Goal: Task Accomplishment & Management: Use online tool/utility

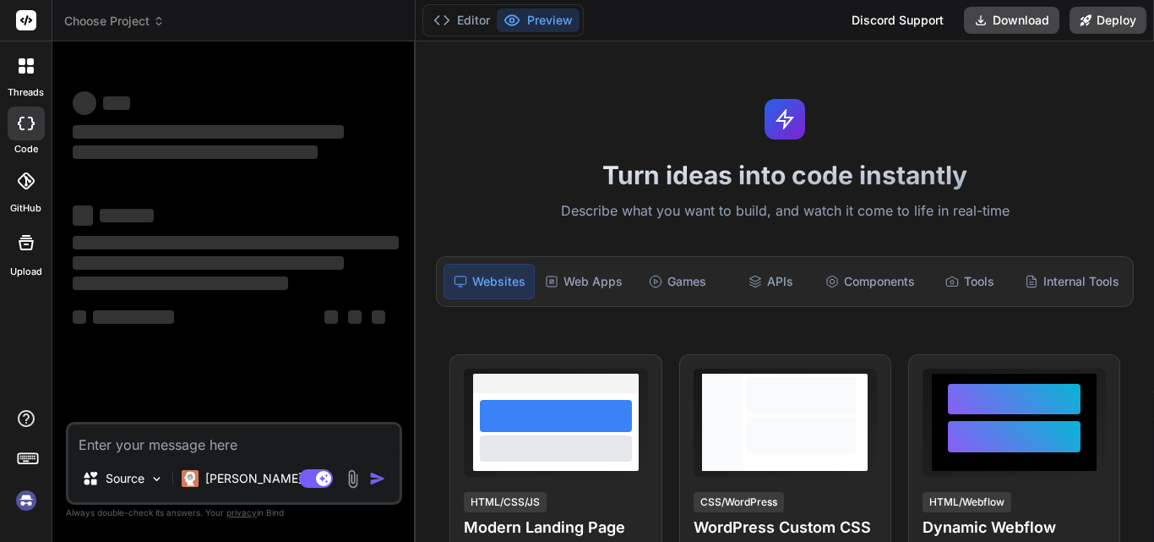
type textarea "x"
click at [231, 438] on textarea at bounding box center [233, 439] width 331 height 30
type textarea "h"
type textarea "x"
type textarea "hi"
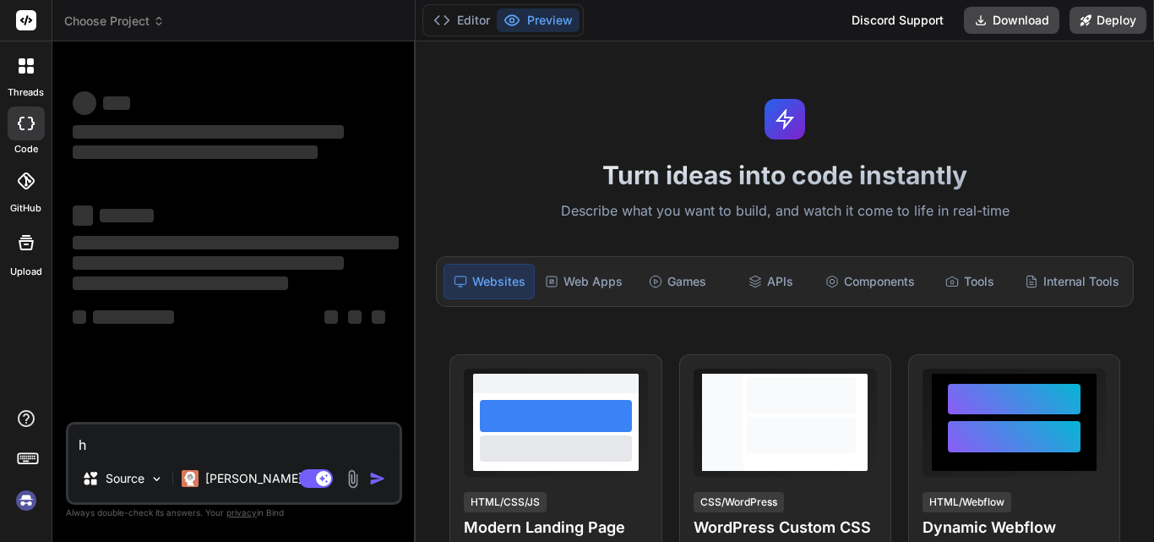
type textarea "x"
type textarea "hii"
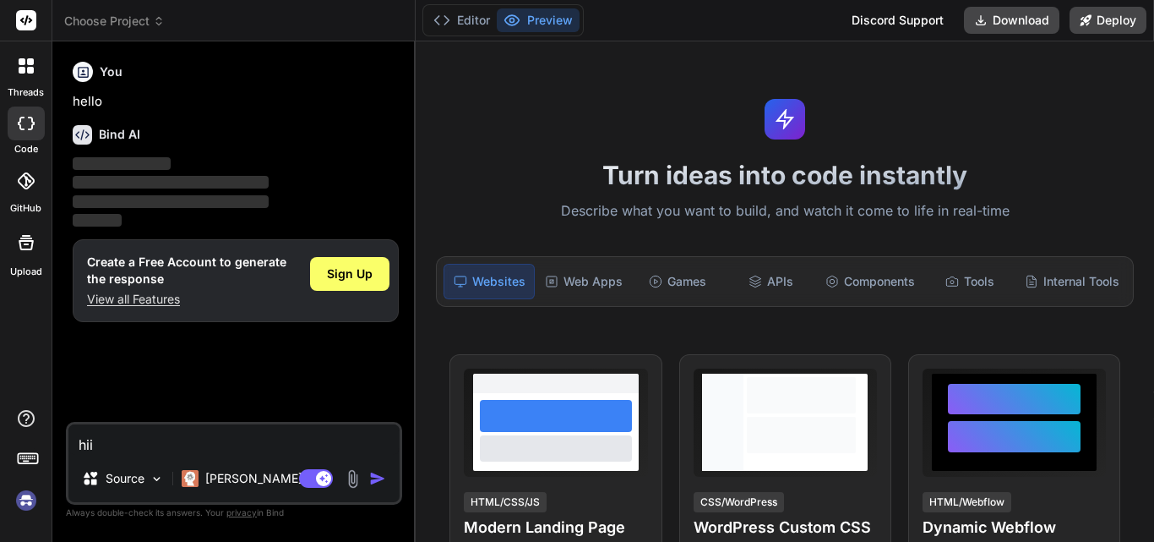
type textarea "x"
type textarea "hii"
click at [340, 276] on span "Sign Up" at bounding box center [350, 273] width 46 height 17
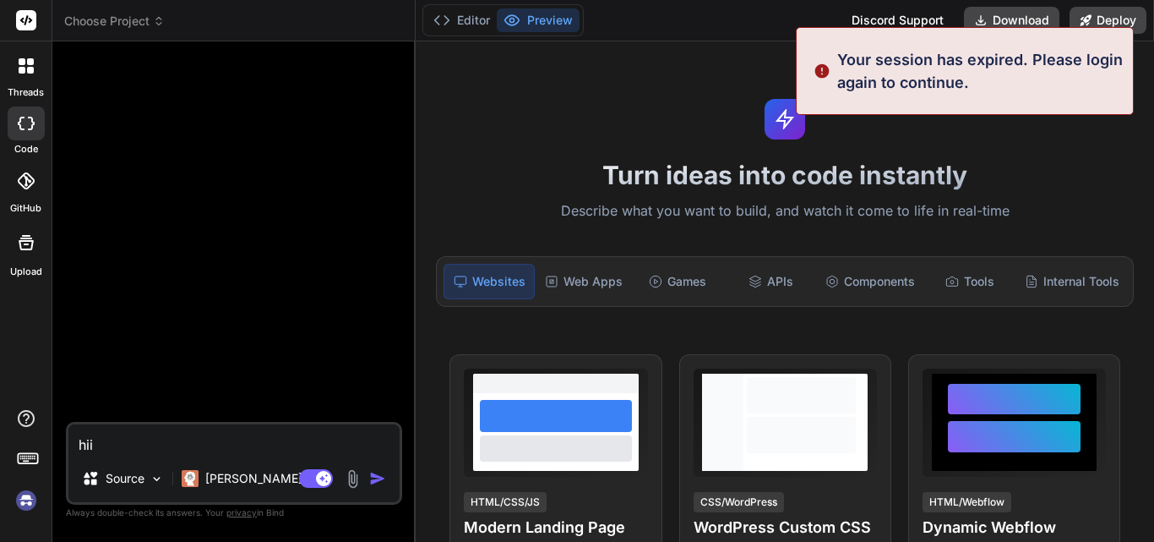
scroll to position [32, 0]
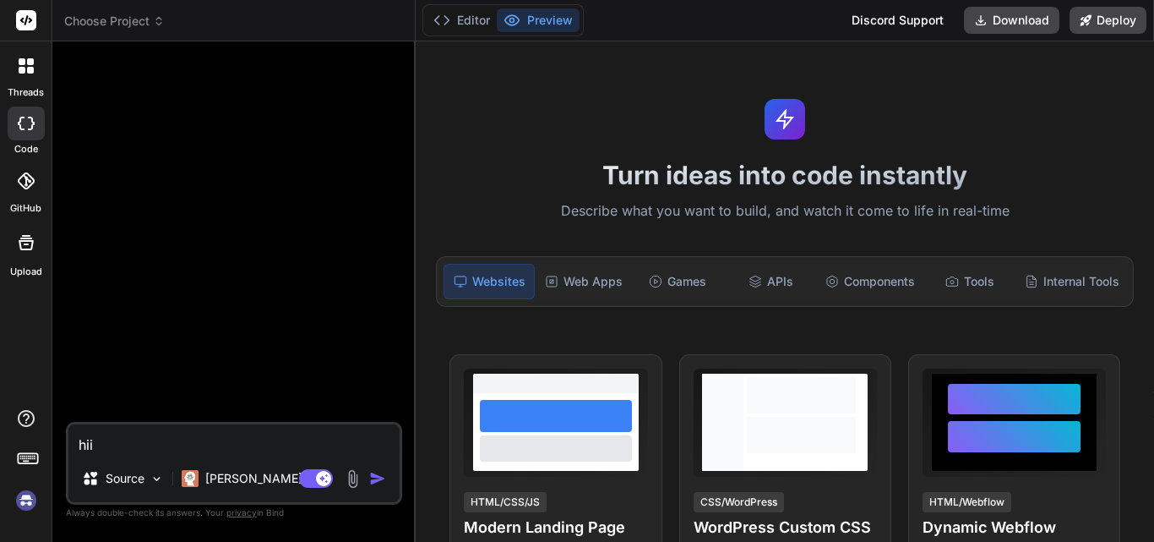
click at [384, 481] on img "button" at bounding box center [377, 478] width 17 height 17
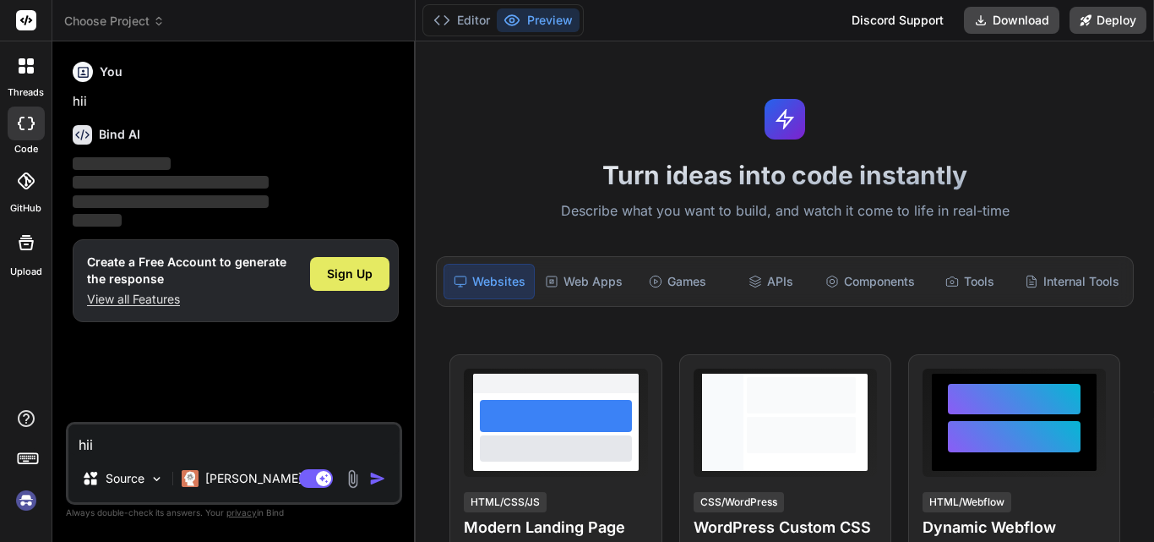
click at [351, 273] on span "Sign Up" at bounding box center [350, 273] width 46 height 17
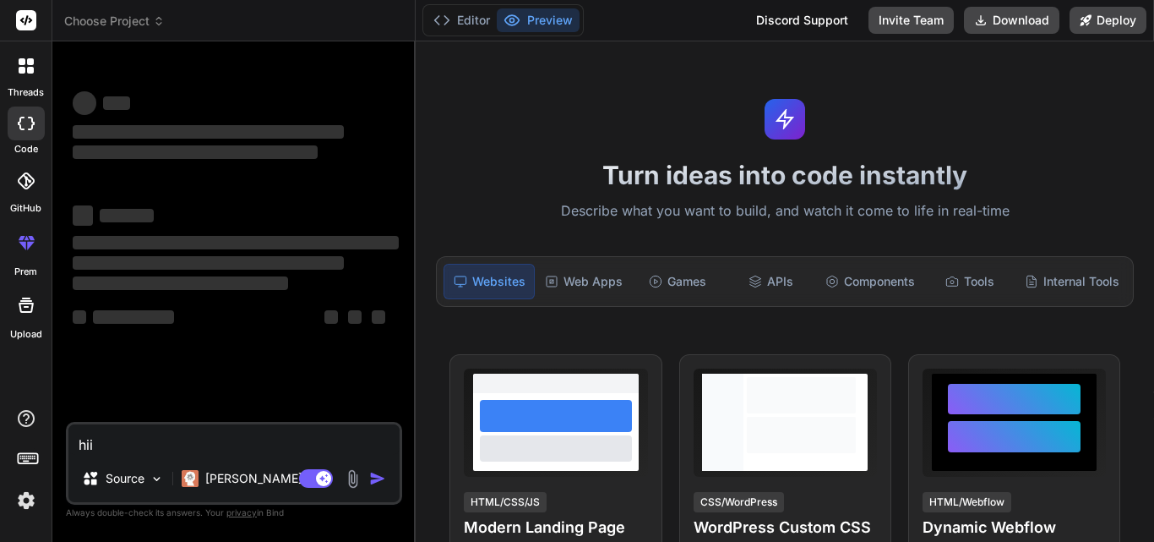
click at [238, 439] on textarea "hii" at bounding box center [233, 439] width 331 height 30
type textarea "x"
type textarea "h"
type textarea "x"
type textarea "hi"
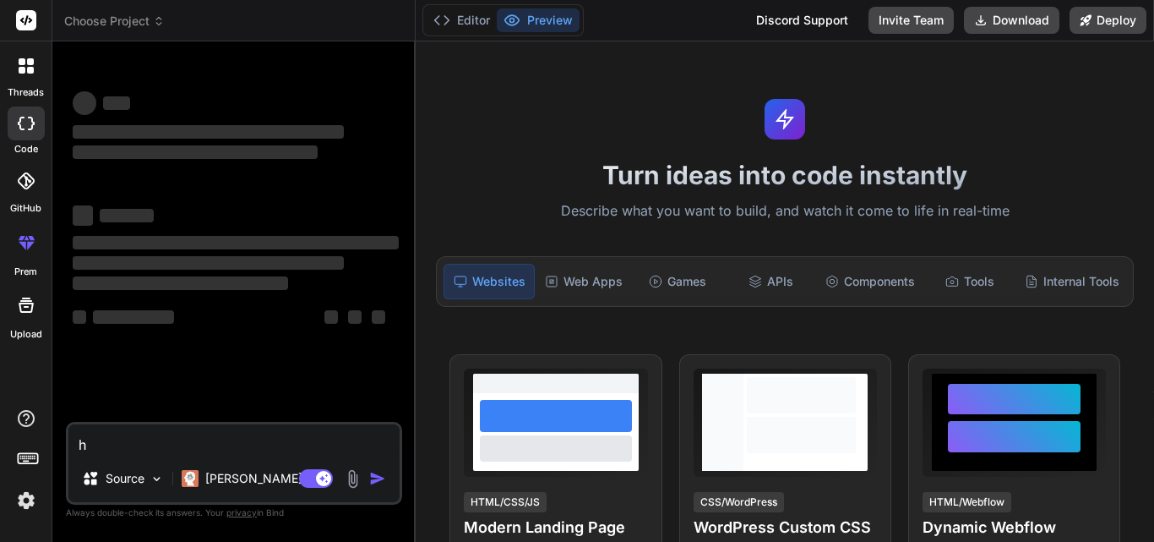
type textarea "x"
type textarea "hii"
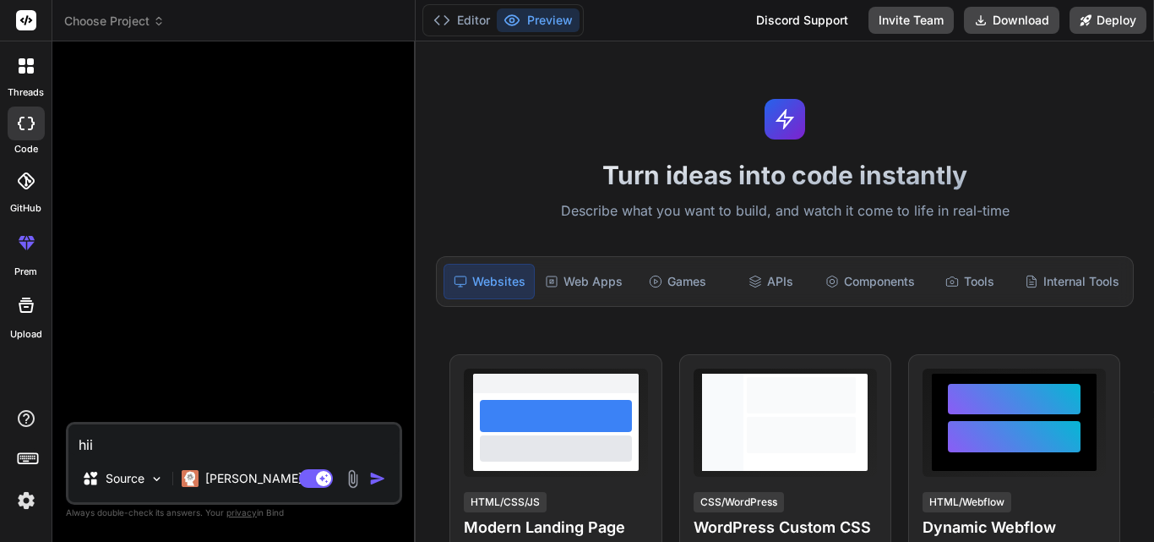
type textarea "x"
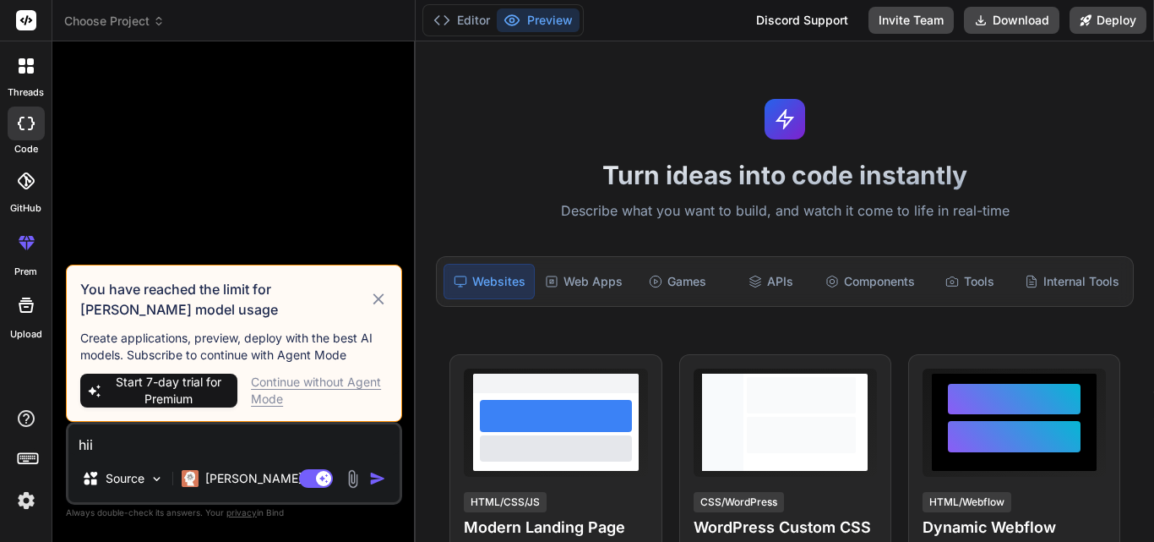
type textarea "hii"
click at [379, 472] on img "button" at bounding box center [377, 478] width 17 height 17
click at [375, 297] on icon at bounding box center [378, 299] width 19 height 20
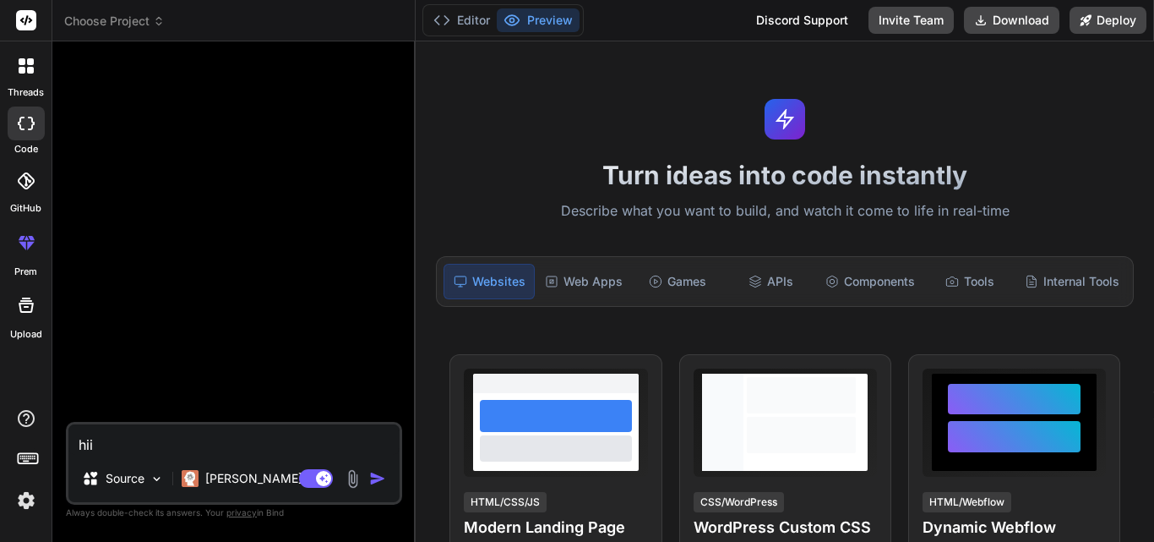
click at [372, 475] on img "button" at bounding box center [377, 478] width 17 height 17
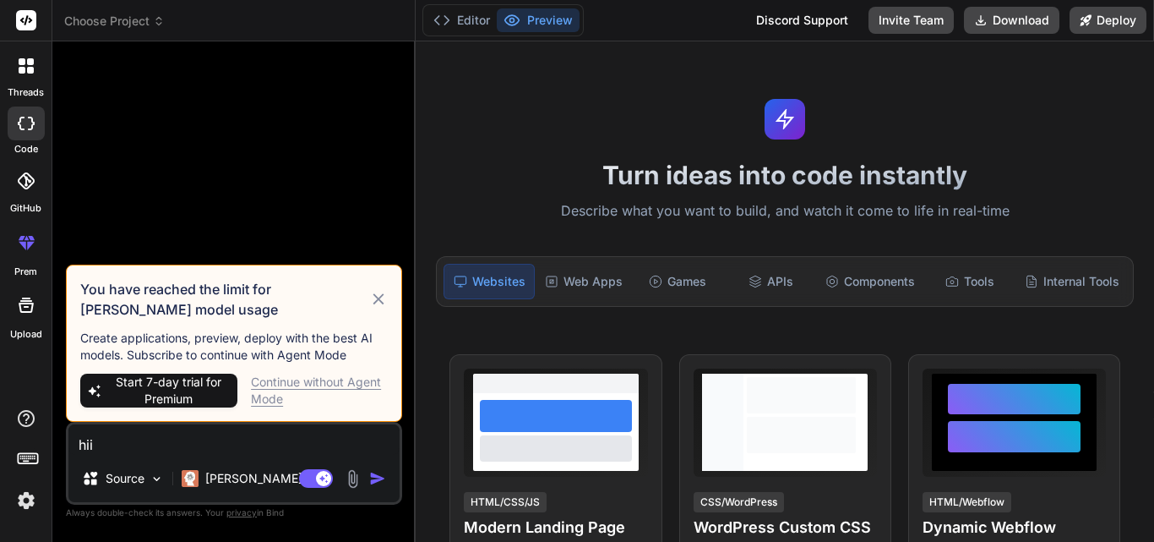
click at [309, 382] on div "Continue without Agent Mode" at bounding box center [319, 390] width 137 height 34
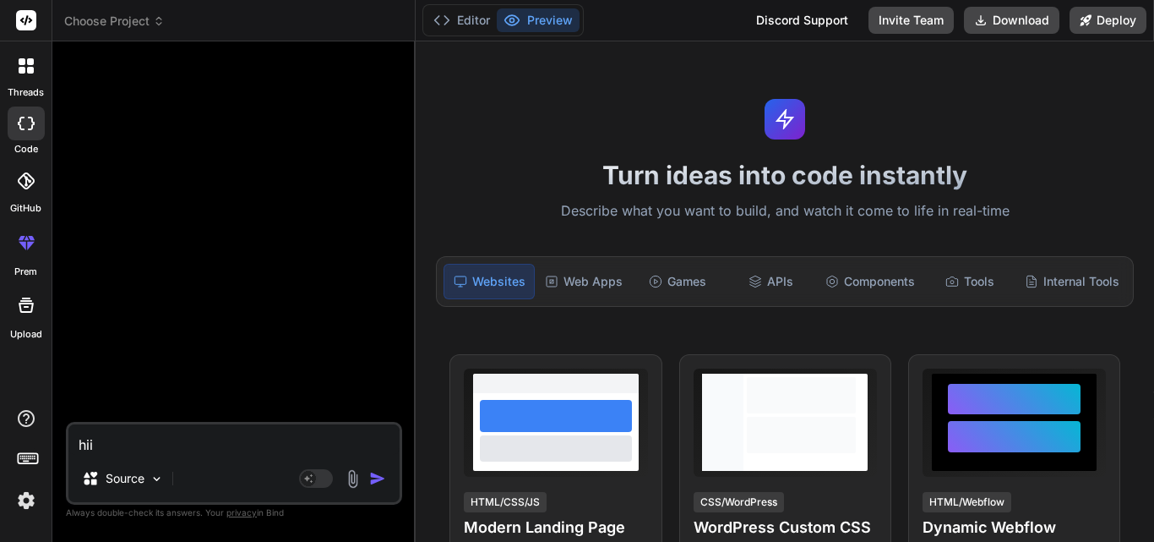
click at [377, 478] on img "button" at bounding box center [377, 478] width 17 height 17
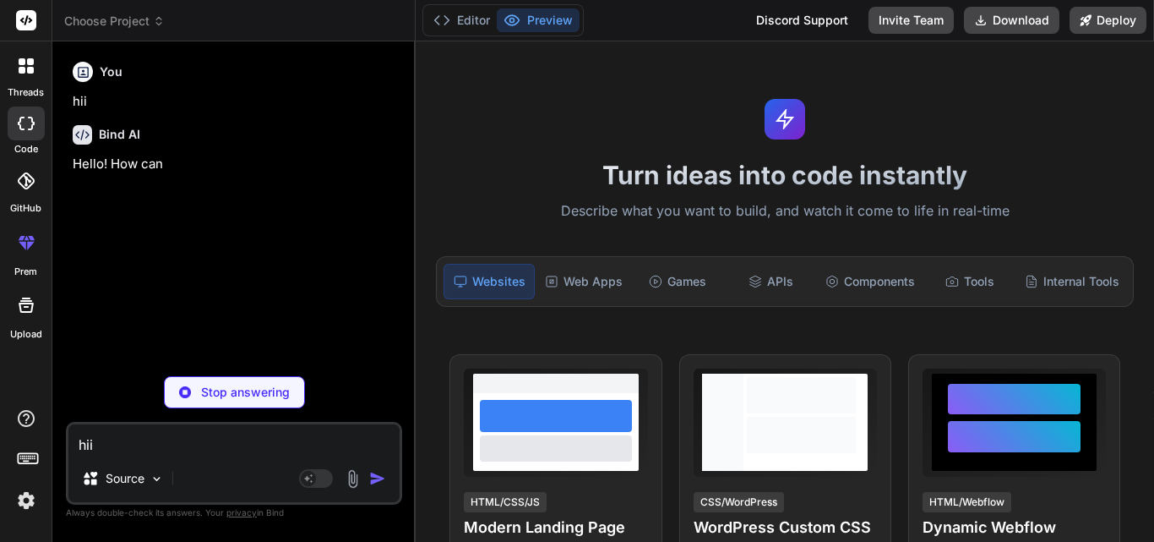
type textarea "x"
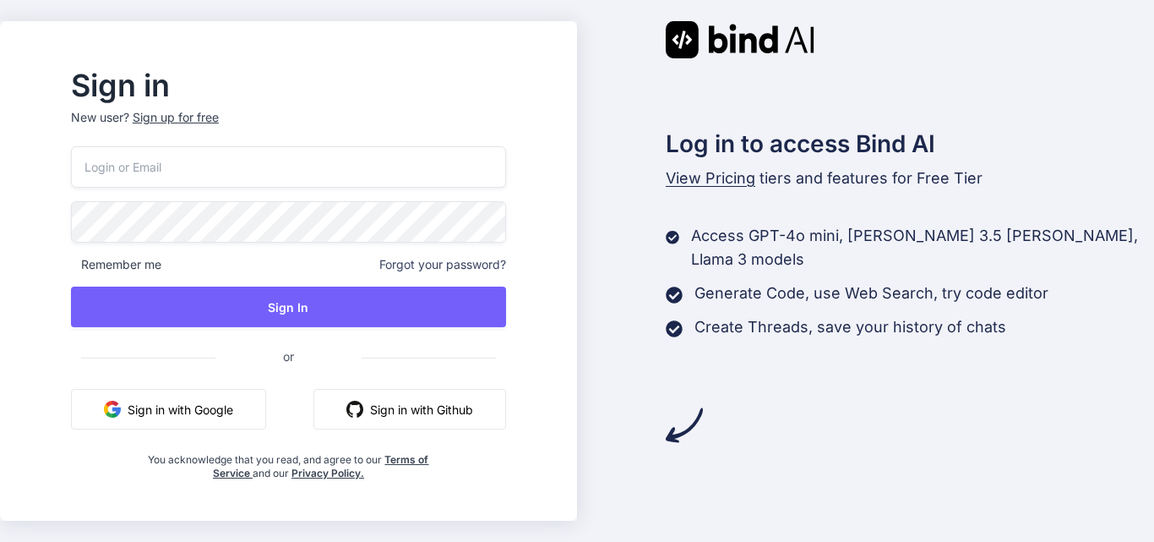
click at [235, 171] on input "email" at bounding box center [288, 166] width 435 height 41
type input "[PERSON_NAME][EMAIL_ADDRESS][DOMAIN_NAME]"
drag, startPoint x: 259, startPoint y: 164, endPoint x: 99, endPoint y: 183, distance: 160.9
click at [99, 183] on div "Sign in New user? Sign up for free [PERSON_NAME][EMAIL_ADDRESS][DOMAIN_NAME] Re…" at bounding box center [288, 276] width 489 height 408
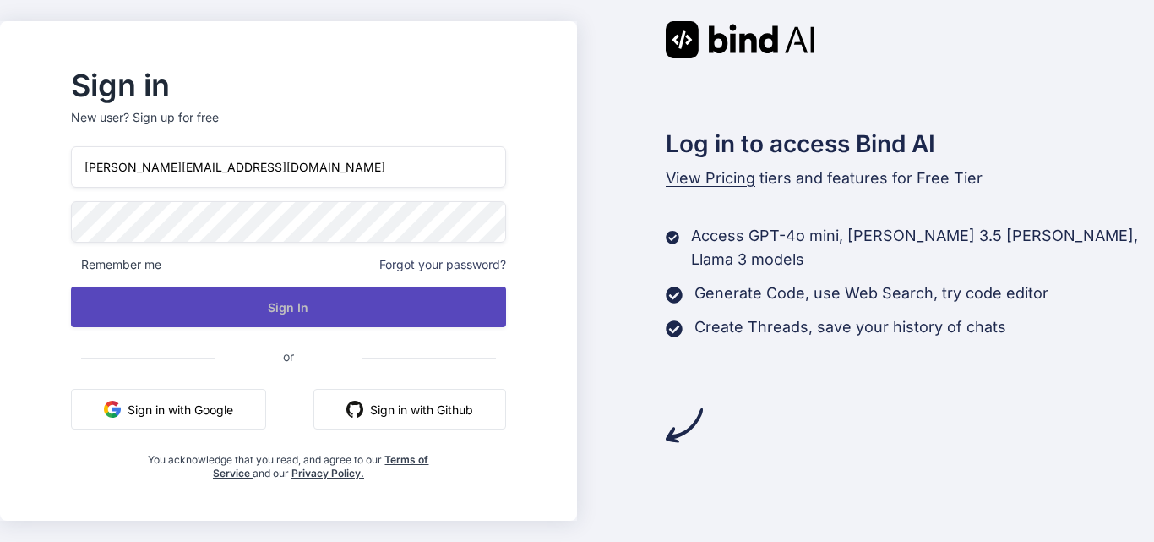
click at [286, 303] on button "Sign In" at bounding box center [288, 306] width 435 height 41
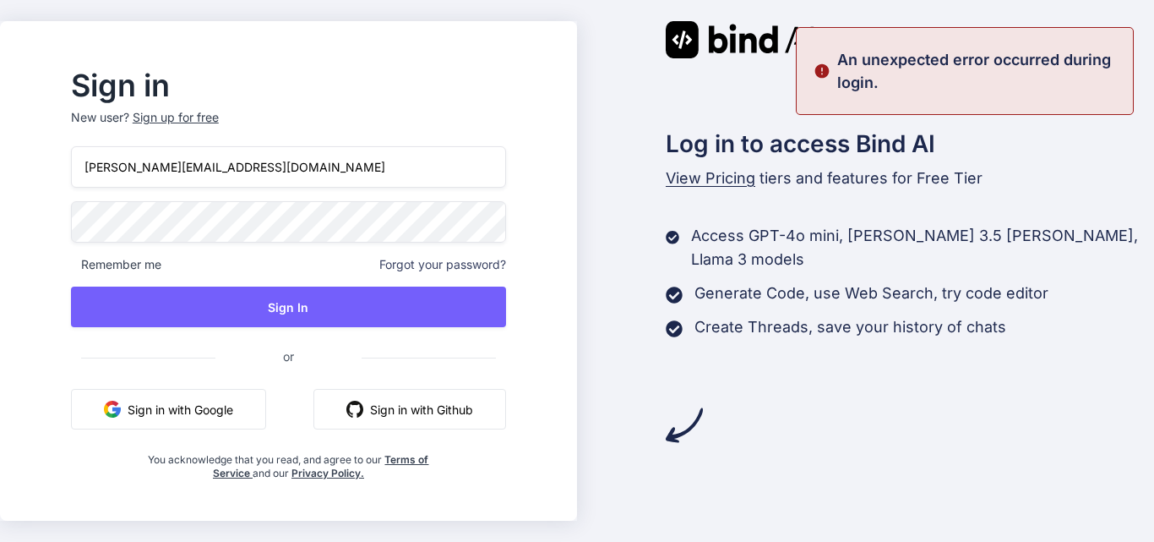
click at [76, 224] on div "Sign in New user? Sign up for free nancy@yopmail.com Remember me Forgot your pa…" at bounding box center [288, 276] width 489 height 408
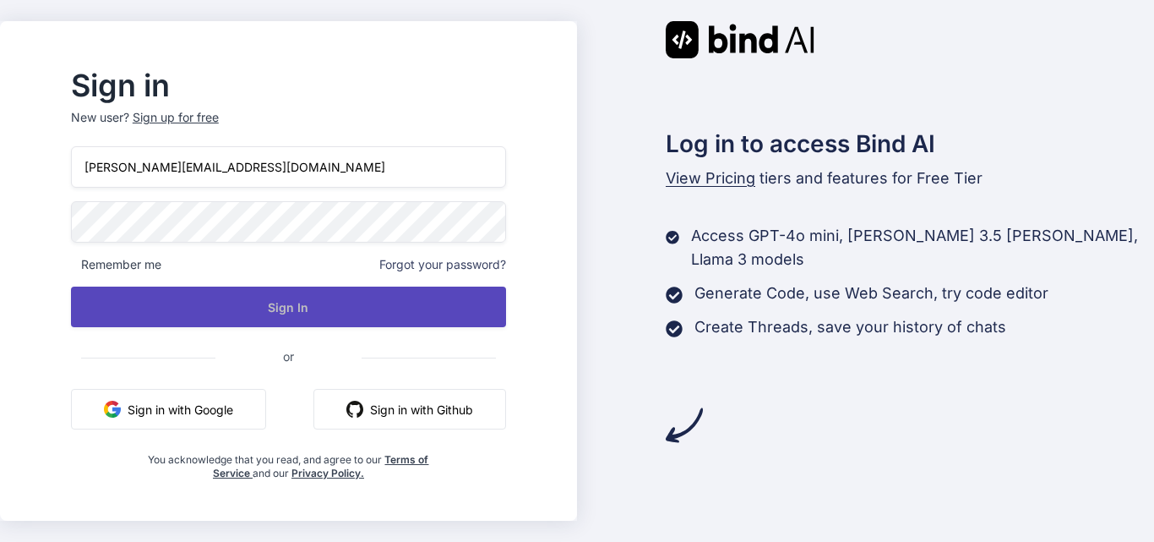
click at [264, 289] on button "Sign In" at bounding box center [288, 306] width 435 height 41
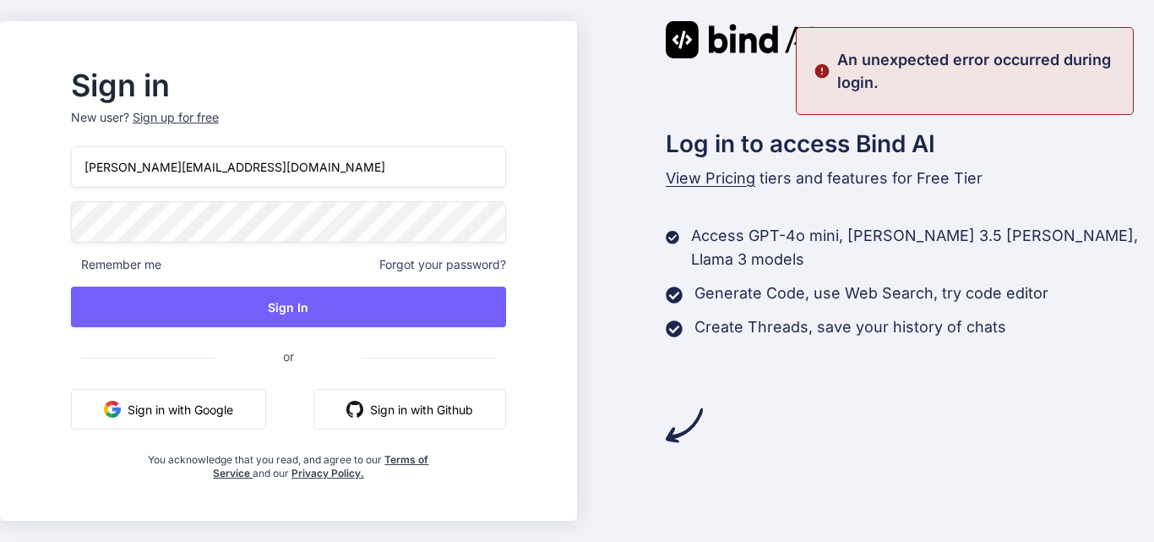
click at [0, 226] on div "Sign in New user? Sign up for free nancy@yopmail.com Remember me Forgot your pa…" at bounding box center [577, 271] width 1154 height 542
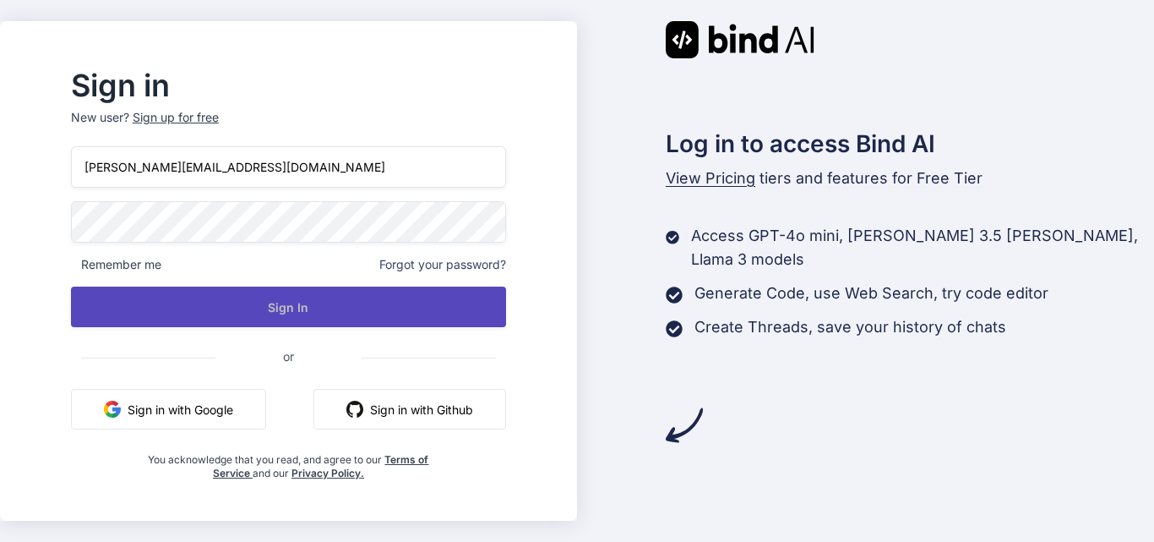
click at [267, 304] on button "Sign In" at bounding box center [288, 306] width 435 height 41
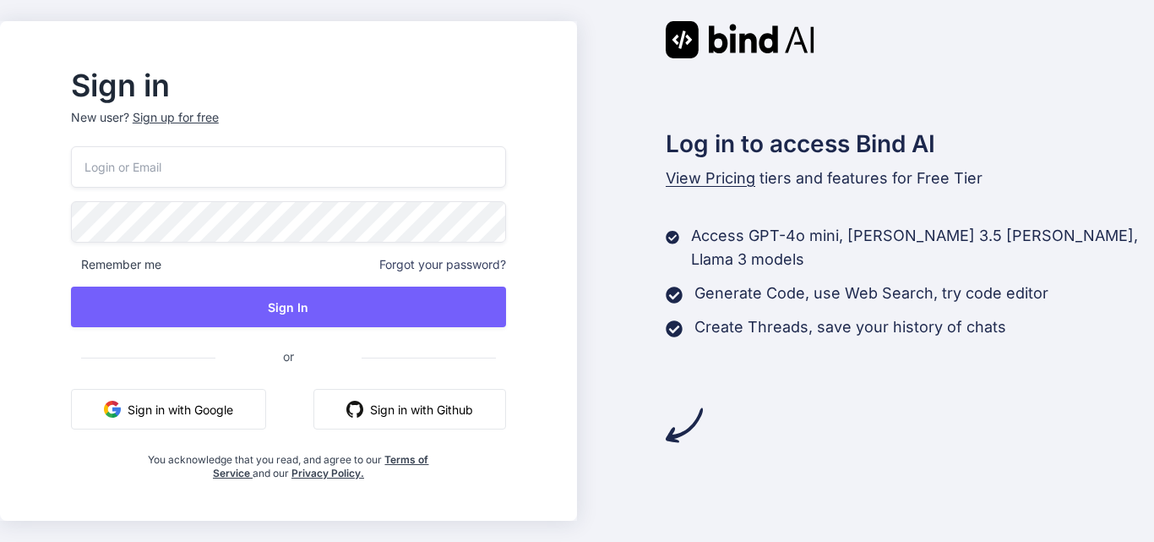
click at [370, 171] on input "email" at bounding box center [288, 166] width 435 height 41
paste input "[PERSON_NAME][EMAIL_ADDRESS][DOMAIN_NAME]"
type input "[PERSON_NAME][EMAIL_ADDRESS][DOMAIN_NAME]"
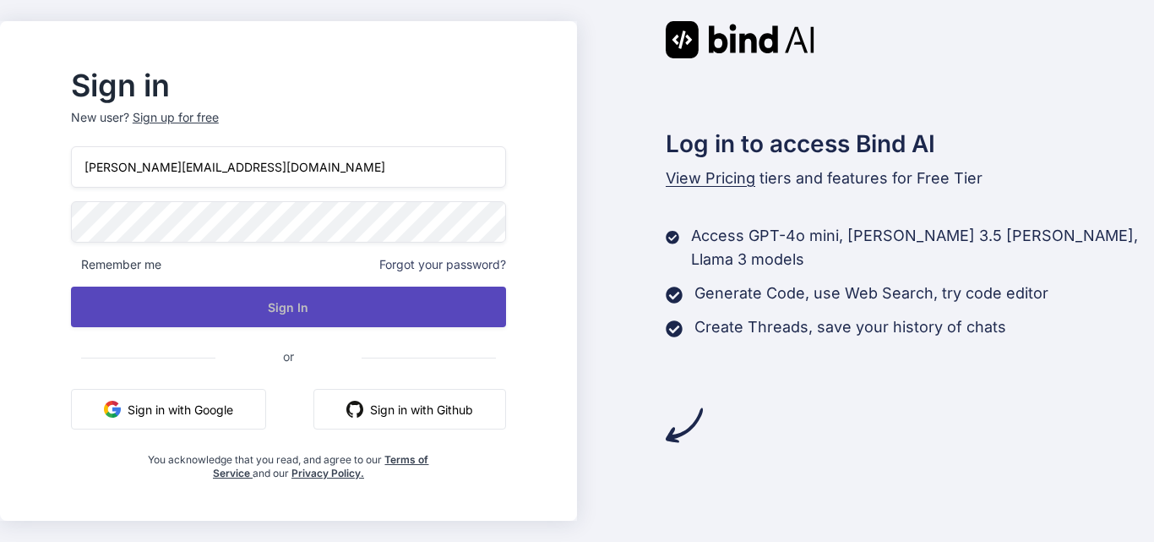
click at [330, 319] on button "Sign In" at bounding box center [288, 306] width 435 height 41
